Goal: Check status

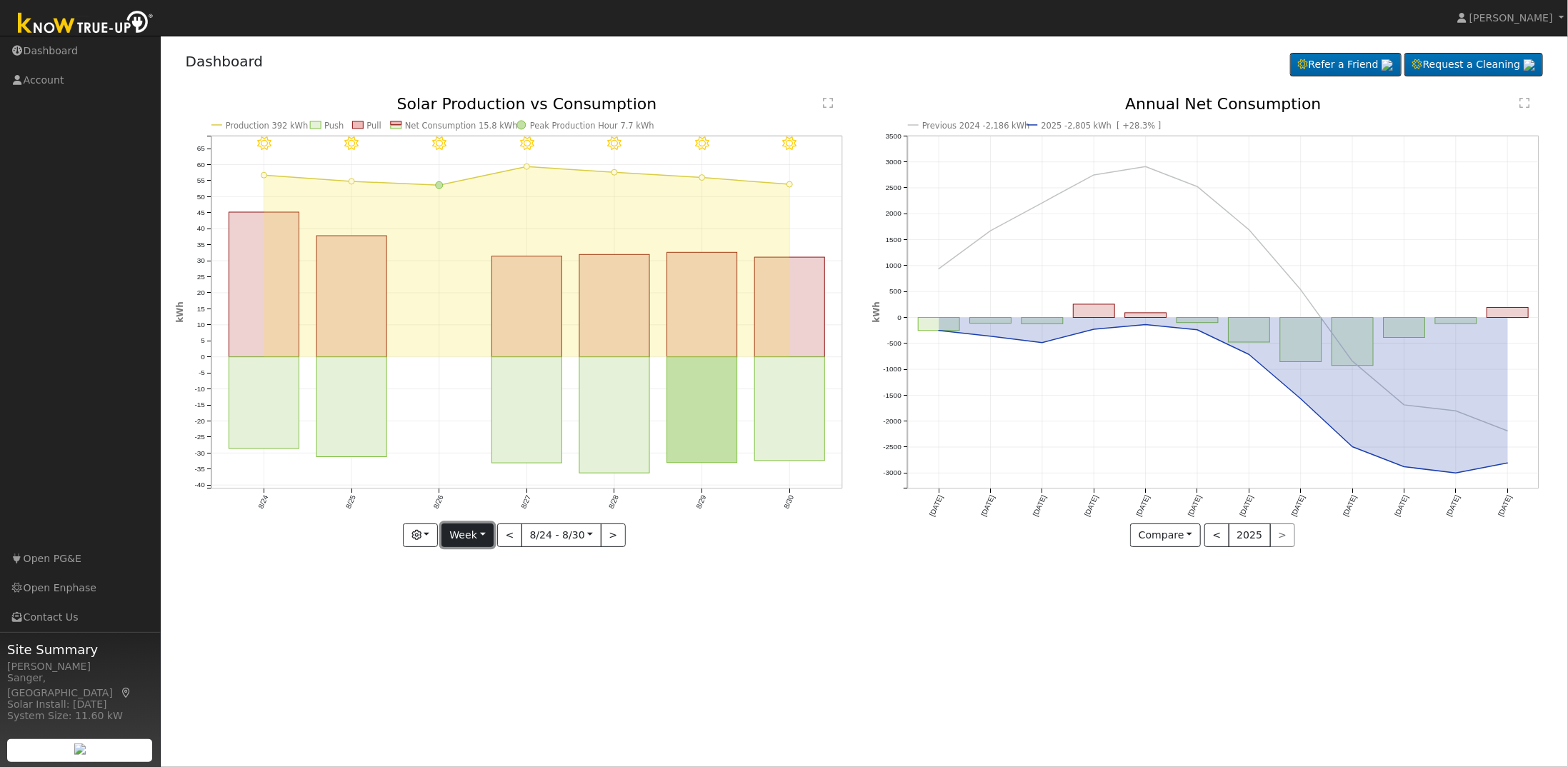
click at [471, 532] on button "Week" at bounding box center [467, 535] width 53 height 24
drag, startPoint x: 484, startPoint y: 630, endPoint x: 481, endPoint y: 623, distance: 7.6
click at [481, 629] on link "Year" at bounding box center [492, 624] width 100 height 20
type input "[DATE]"
type input "2024"
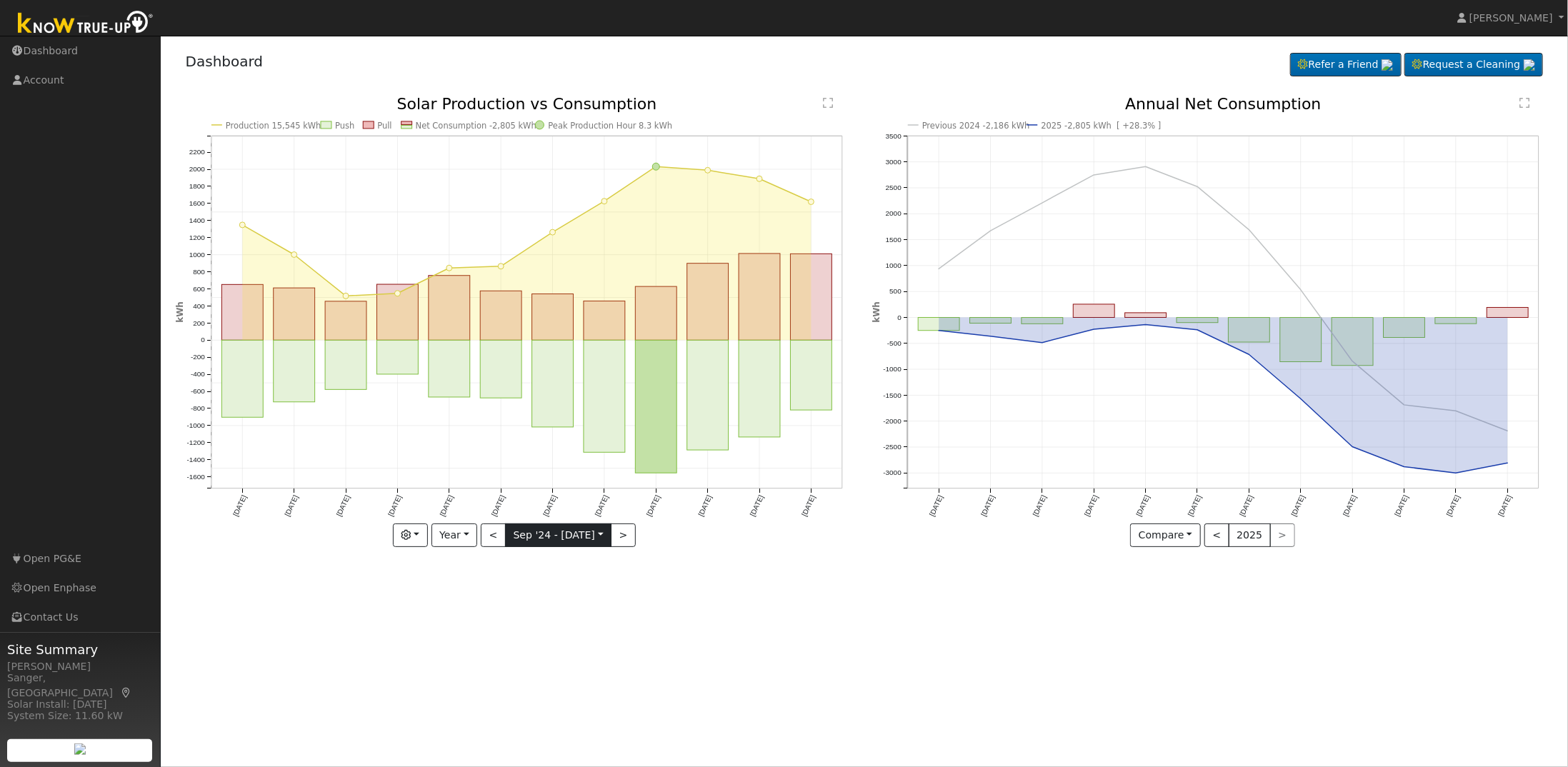
click at [596, 532] on input "[DATE]" at bounding box center [558, 535] width 105 height 23
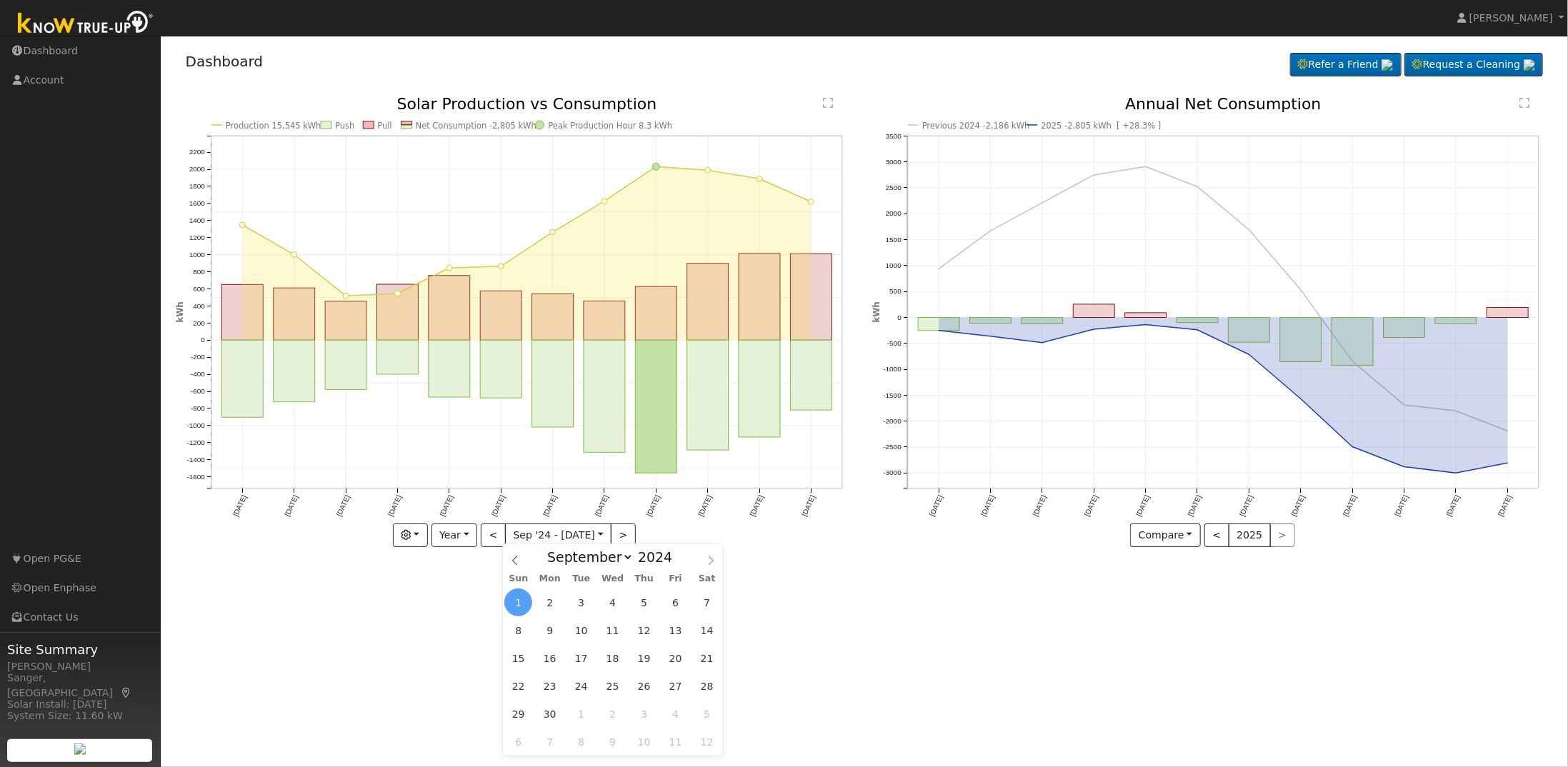
click at [710, 557] on icon at bounding box center [710, 560] width 10 height 10
click at [707, 557] on icon at bounding box center [710, 560] width 10 height 10
select select "11"
click at [707, 559] on icon at bounding box center [710, 560] width 10 height 10
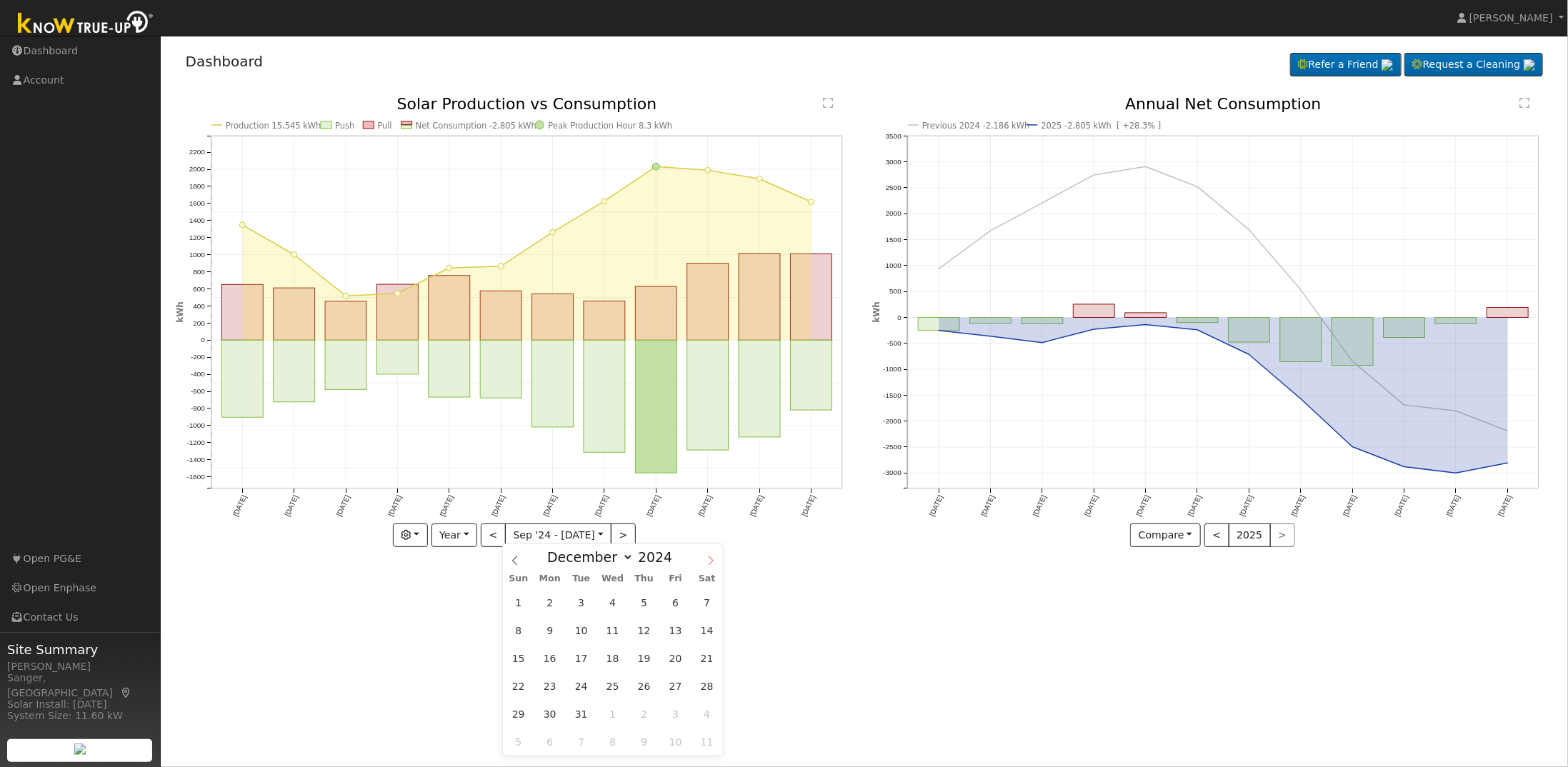
type input "2025"
select select "0"
click at [465, 590] on div "User Profile First name Last name Email Email Notifications No Emails No Emails…" at bounding box center [863, 400] width 1407 height 731
click at [561, 536] on input "[DATE]" at bounding box center [558, 535] width 105 height 23
click at [615, 606] on span "1" at bounding box center [615, 605] width 28 height 28
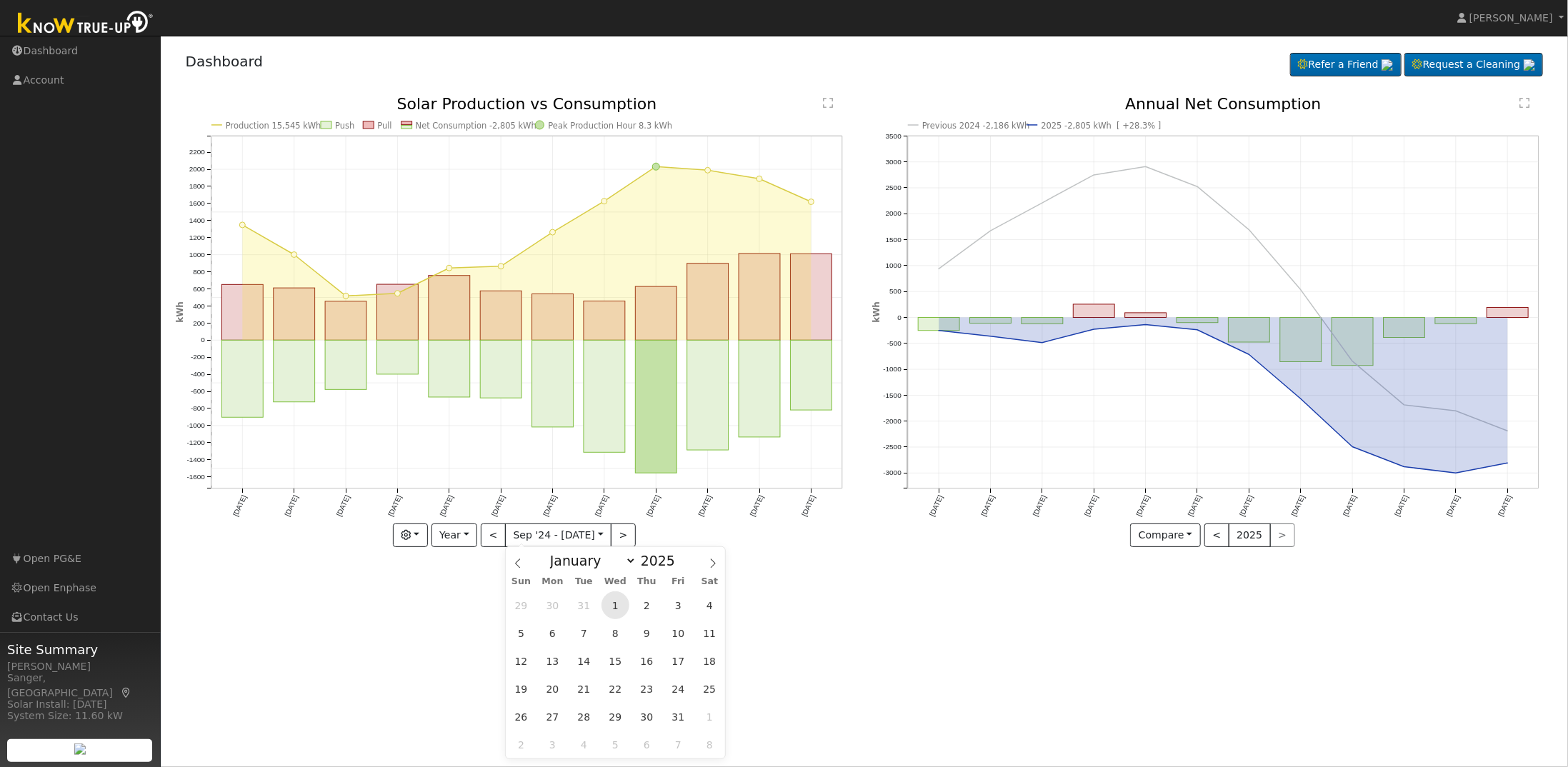
type input "[DATE]"
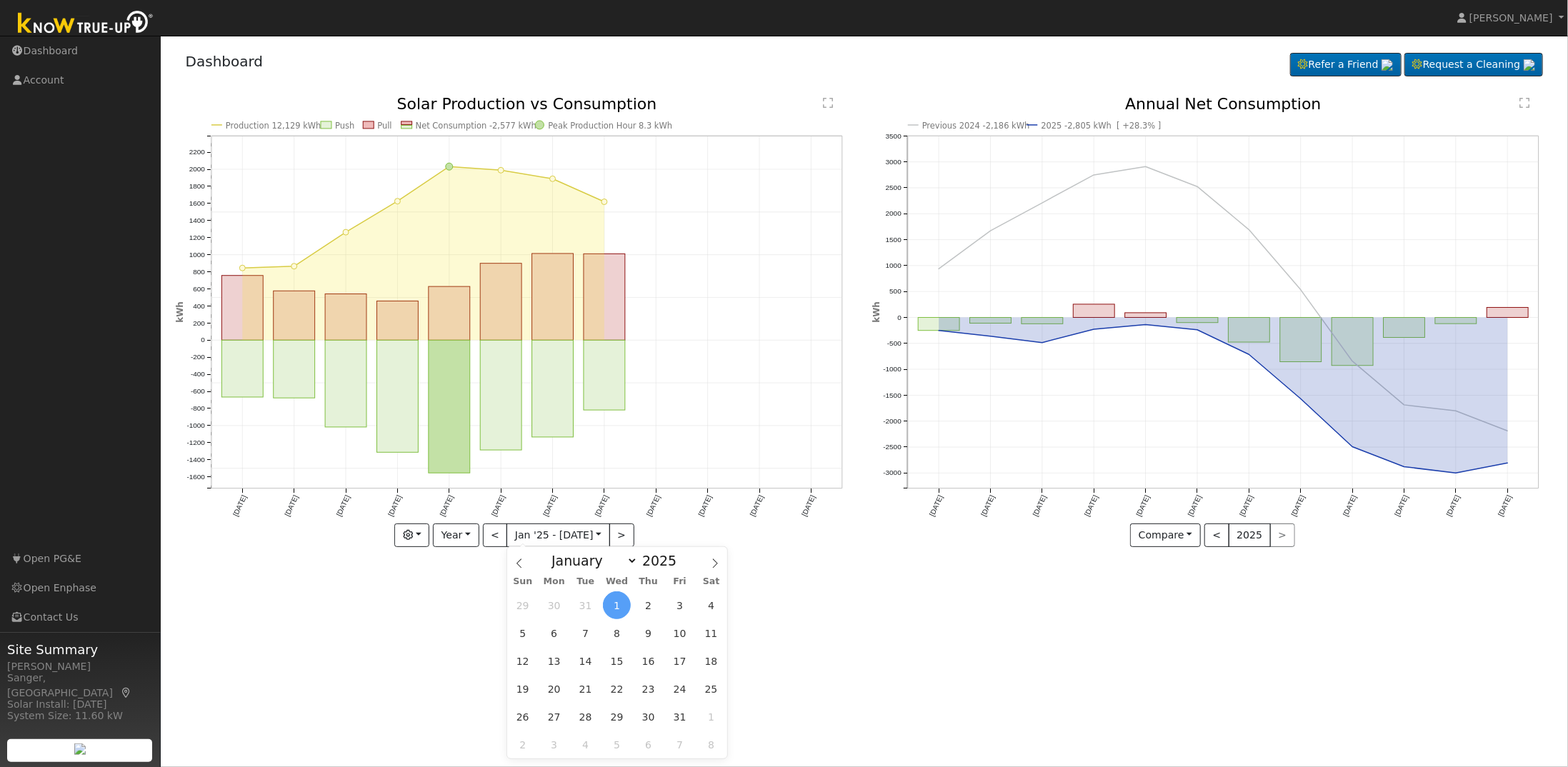
click at [964, 615] on div "User Profile First name Last name Email Email Notifications No Emails No Emails…" at bounding box center [863, 400] width 1407 height 731
